Goal: Task Accomplishment & Management: Manage account settings

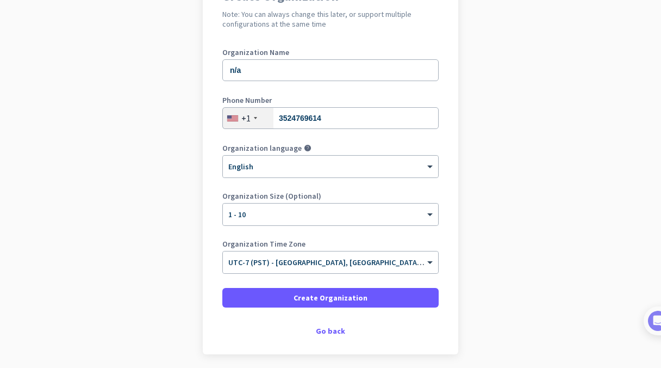
scroll to position [119, 0]
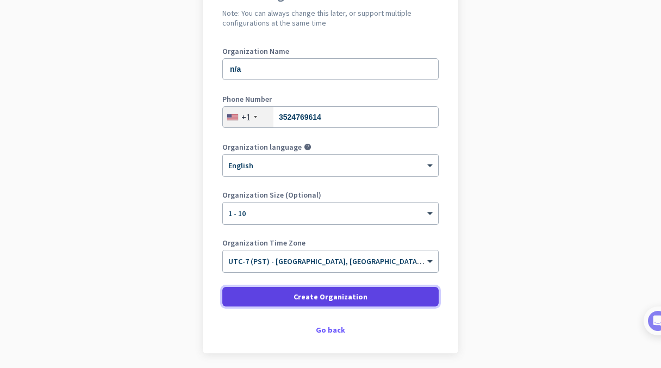
click at [321, 298] on span "Create Organization" at bounding box center [331, 296] width 74 height 11
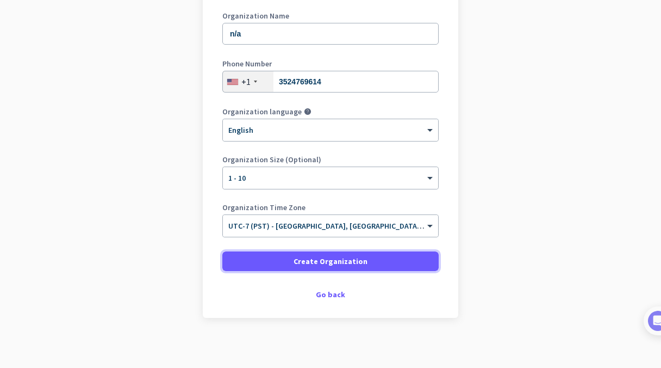
scroll to position [159, 0]
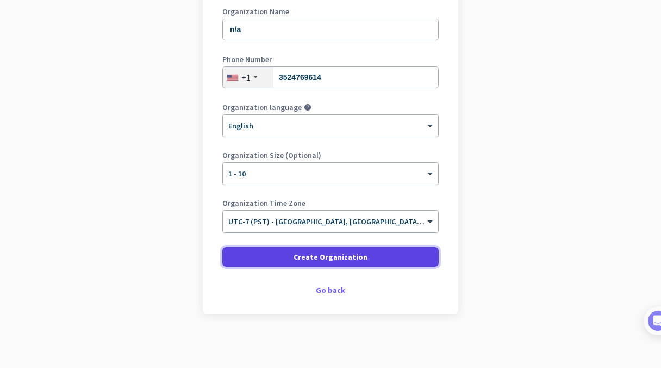
click at [323, 259] on span "Create Organization" at bounding box center [331, 256] width 74 height 11
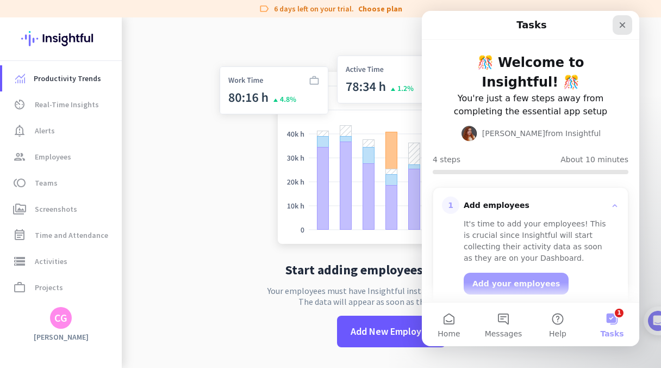
click at [622, 23] on icon "Close" at bounding box center [622, 25] width 9 height 9
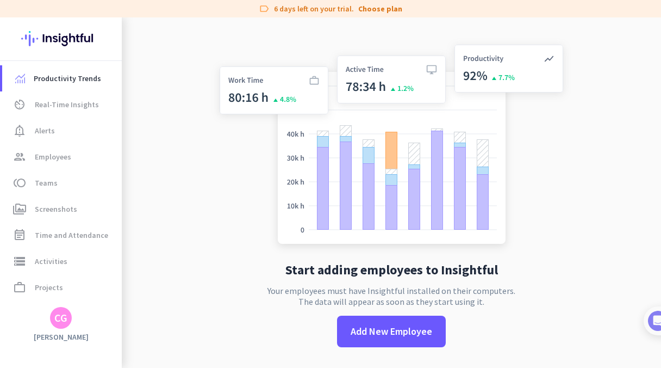
click at [59, 318] on div "CG" at bounding box center [60, 317] width 13 height 11
click at [113, 238] on span "Personal Settings" at bounding box center [119, 238] width 66 height 10
